Goal: Complete application form: Complete application form

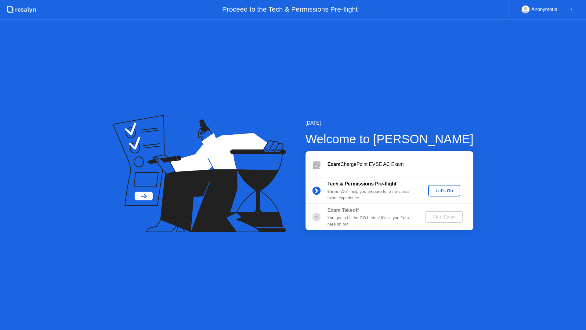
click at [446, 189] on div "Let's Go" at bounding box center [444, 190] width 27 height 5
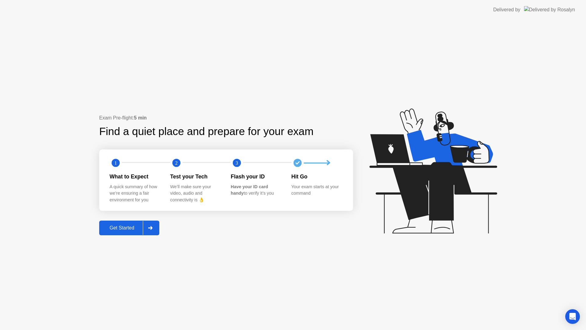
click at [118, 227] on div "Get Started" at bounding box center [122, 227] width 42 height 5
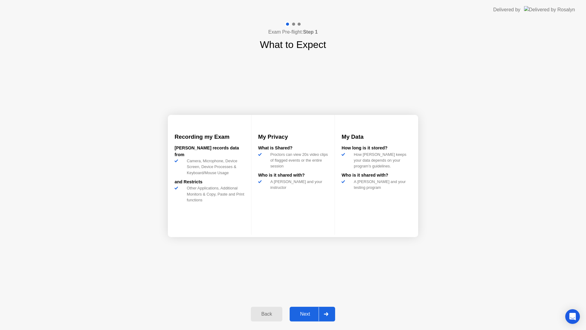
click at [302, 308] on button "Next" at bounding box center [312, 313] width 45 height 15
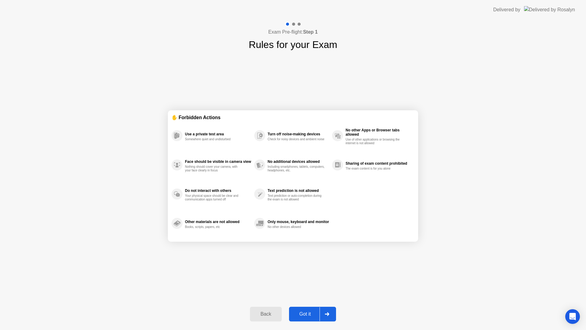
click at [301, 313] on div "Got it" at bounding box center [305, 313] width 29 height 5
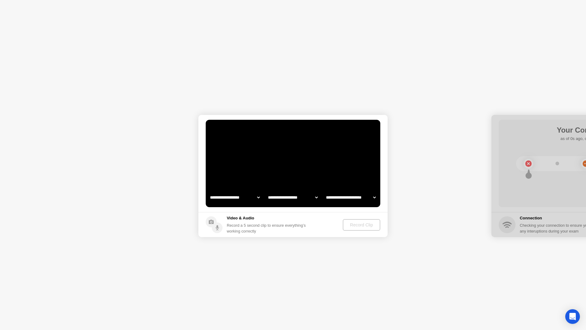
select select "**********"
select select "*******"
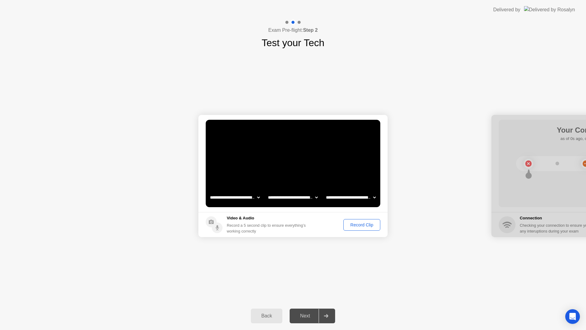
click at [363, 224] on div "Record Clip" at bounding box center [361, 224] width 33 height 5
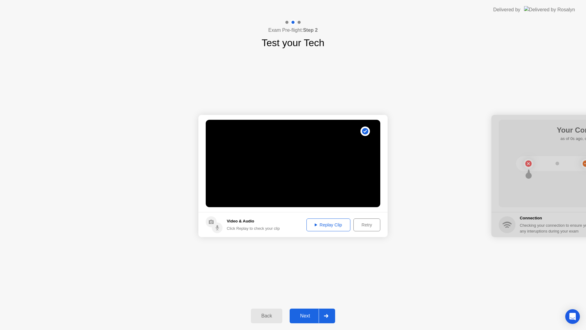
click at [304, 313] on div "Next" at bounding box center [304, 315] width 27 height 5
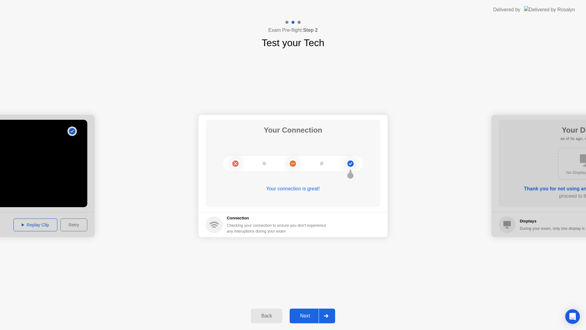
click at [298, 321] on button "Next" at bounding box center [312, 315] width 45 height 15
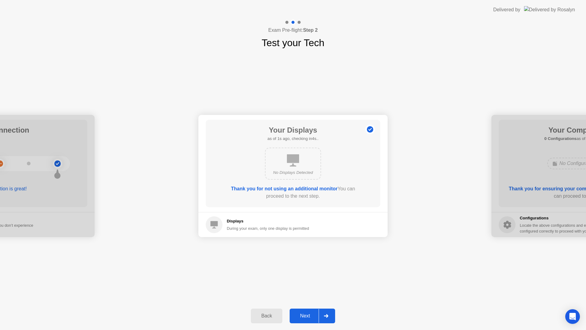
click at [301, 317] on div "Next" at bounding box center [304, 315] width 27 height 5
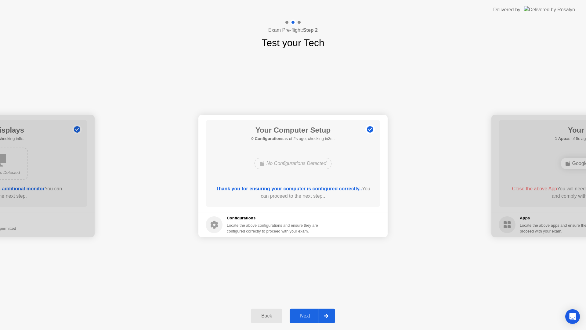
click at [301, 317] on div "Next" at bounding box center [304, 315] width 27 height 5
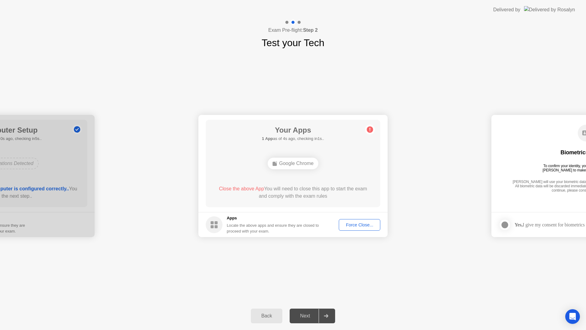
click at [353, 226] on div "Force Close..." at bounding box center [359, 224] width 37 height 5
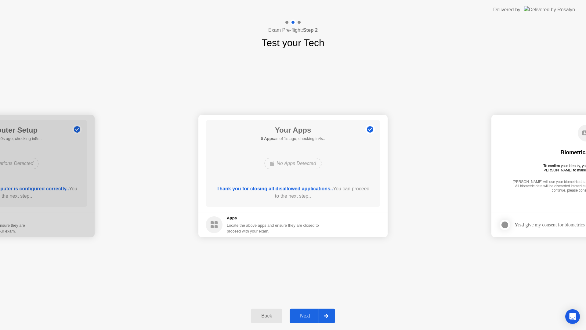
click at [305, 315] on div "Next" at bounding box center [304, 315] width 27 height 5
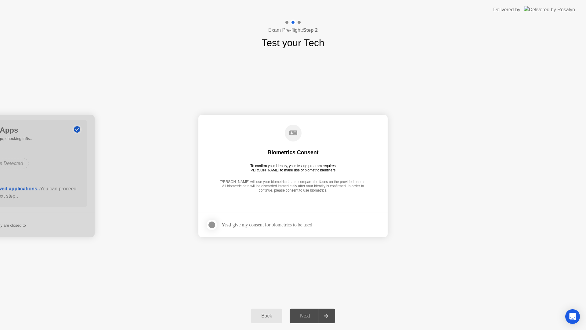
click at [305, 315] on div "Next" at bounding box center [304, 315] width 27 height 5
click at [209, 221] on div at bounding box center [211, 224] width 7 height 7
click at [296, 310] on button "Next" at bounding box center [312, 315] width 45 height 15
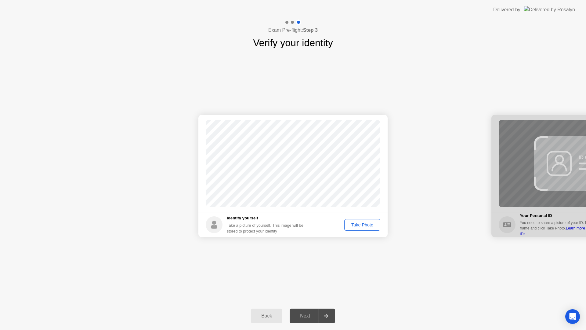
click at [370, 222] on div "Take Photo" at bounding box center [362, 224] width 32 height 5
click at [309, 313] on div "Next" at bounding box center [304, 315] width 27 height 5
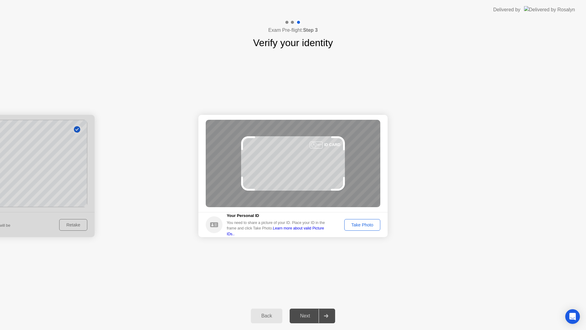
click at [364, 225] on div "Take Photo" at bounding box center [362, 224] width 32 height 5
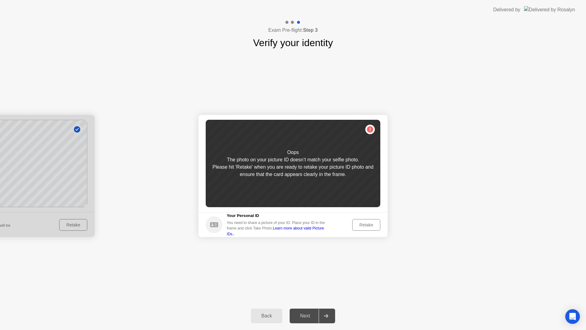
click at [363, 225] on div "Retake" at bounding box center [366, 224] width 24 height 5
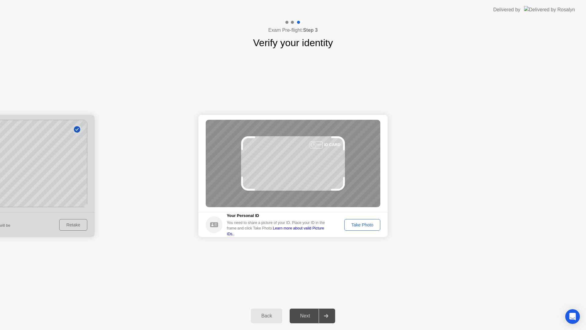
click at [363, 225] on div "Take Photo" at bounding box center [362, 224] width 32 height 5
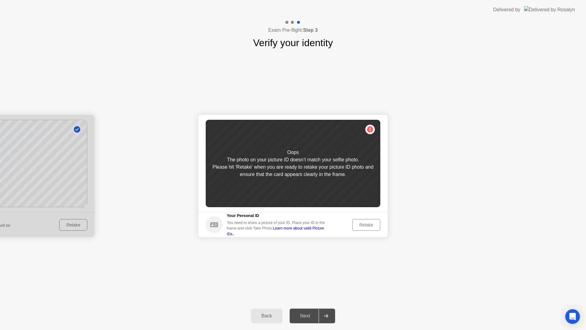
click at [363, 225] on div "Retake" at bounding box center [366, 224] width 24 height 5
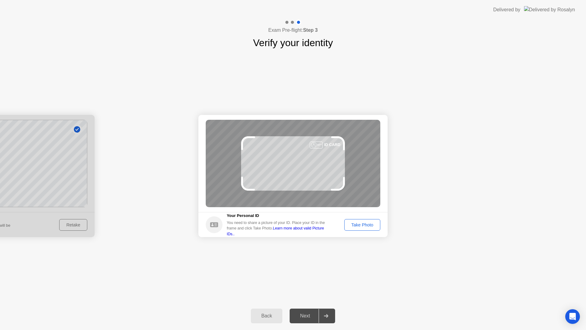
click at [262, 317] on div "Back" at bounding box center [267, 315] width 28 height 5
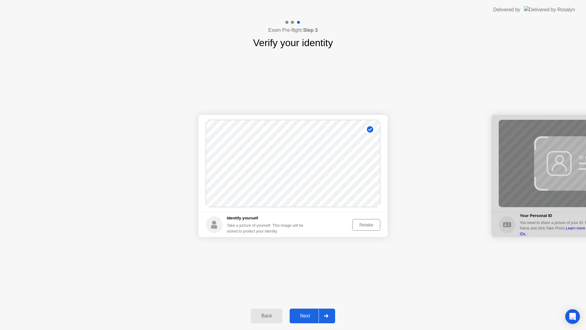
click at [298, 320] on button "Next" at bounding box center [312, 315] width 45 height 15
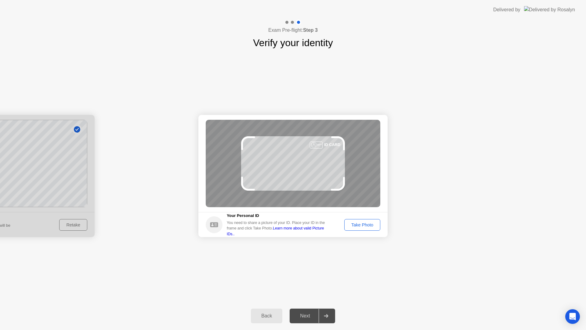
click at [272, 316] on div "Back" at bounding box center [267, 315] width 28 height 5
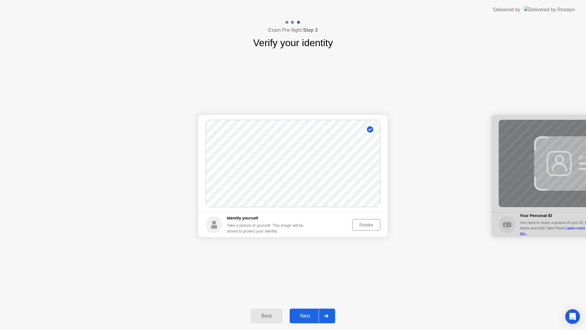
click at [272, 316] on div "Back" at bounding box center [267, 315] width 28 height 5
select select "**********"
select select "*******"
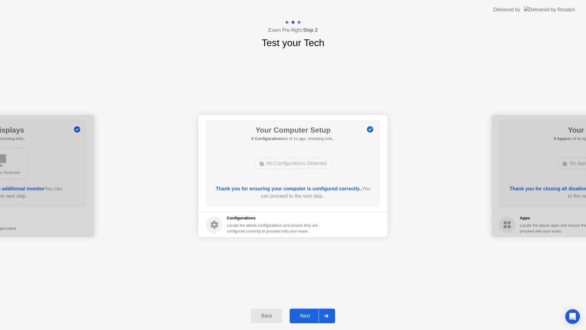
click at [316, 313] on div "Next" at bounding box center [304, 315] width 27 height 5
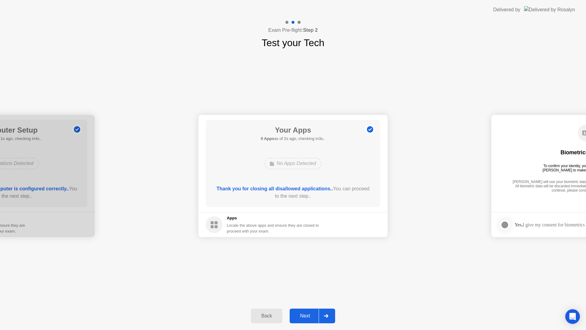
click at [312, 317] on div "Next" at bounding box center [304, 315] width 27 height 5
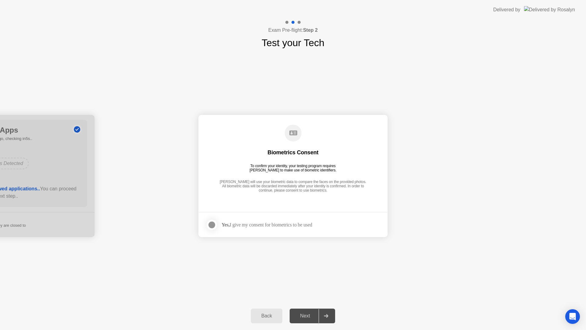
click at [309, 313] on div "Next" at bounding box center [304, 315] width 27 height 5
click at [307, 314] on div "Next" at bounding box center [304, 315] width 27 height 5
click at [325, 316] on icon at bounding box center [326, 316] width 5 height 4
click at [210, 221] on div at bounding box center [211, 224] width 7 height 7
click at [300, 318] on div "Next" at bounding box center [304, 315] width 27 height 5
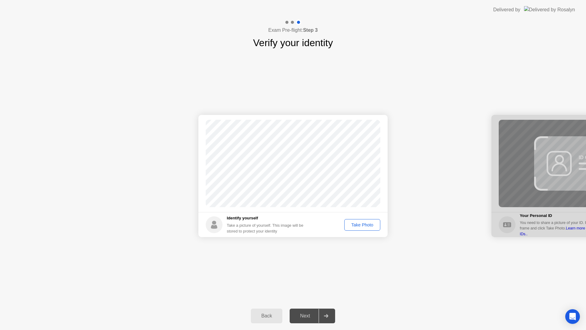
click at [363, 224] on div "Take Photo" at bounding box center [362, 224] width 32 height 5
click at [306, 317] on div "Next" at bounding box center [304, 315] width 27 height 5
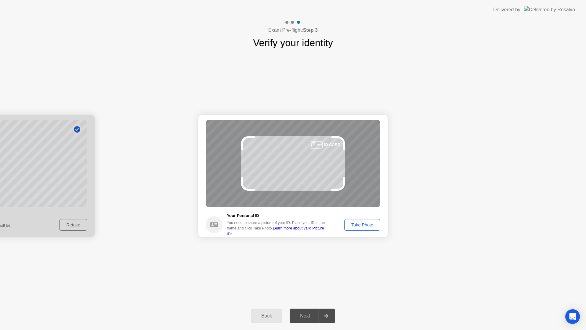
click at [357, 224] on div "Take Photo" at bounding box center [362, 224] width 32 height 5
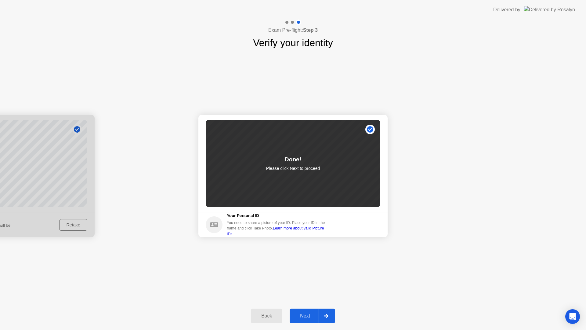
click at [300, 318] on div "Next" at bounding box center [304, 315] width 27 height 5
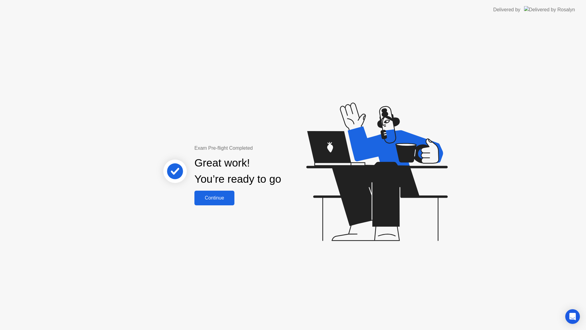
click at [217, 200] on div "Continue" at bounding box center [214, 197] width 36 height 5
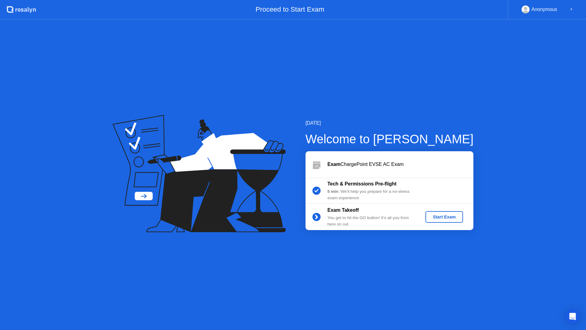
click at [443, 215] on div "Start Exam" at bounding box center [444, 216] width 33 height 5
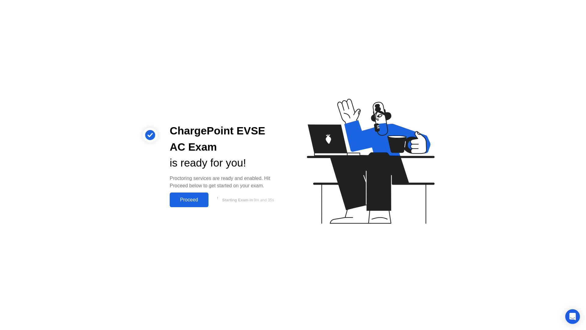
click at [184, 199] on div "Proceed" at bounding box center [188, 199] width 35 height 5
